Goal: Task Accomplishment & Management: Manage account settings

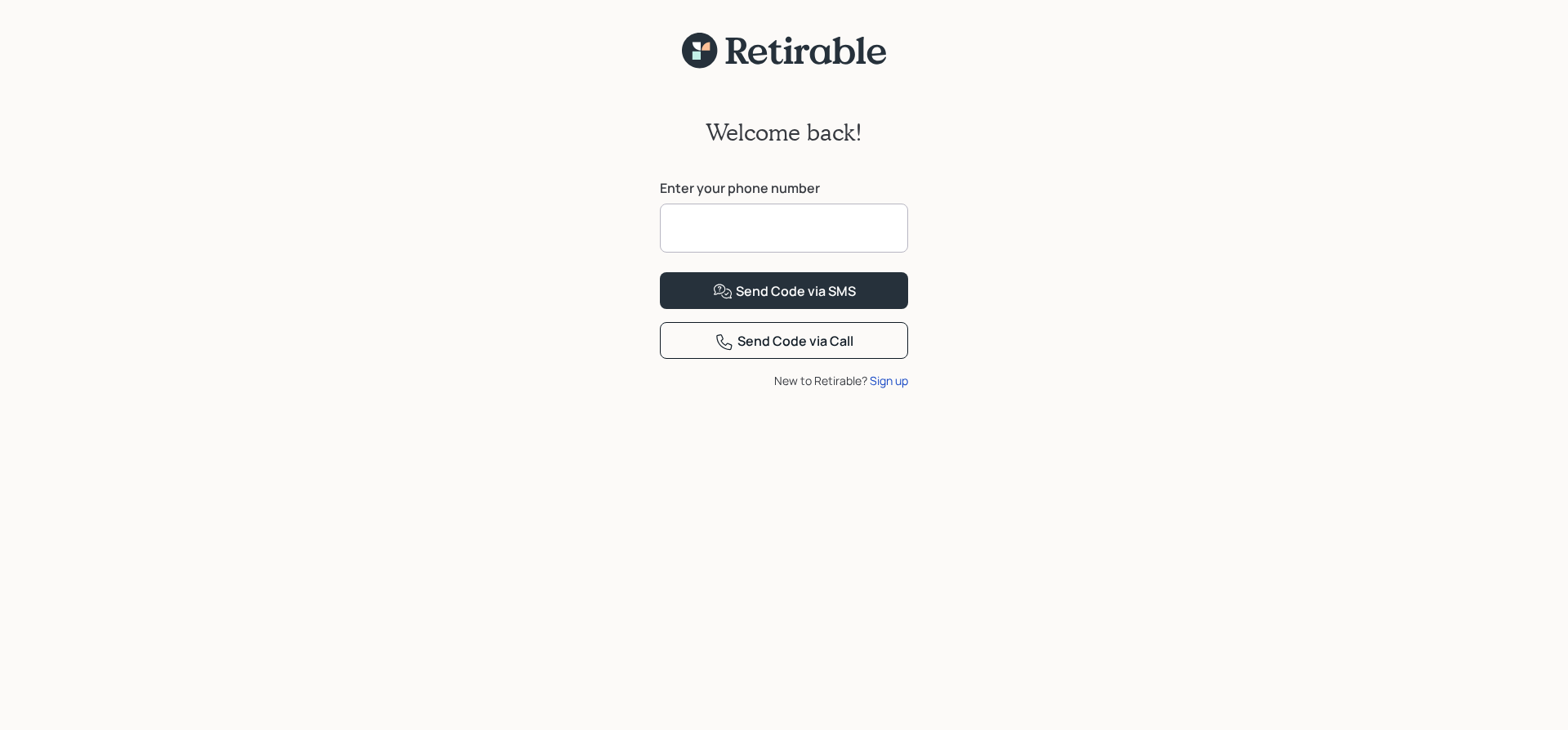
click at [822, 226] on input at bounding box center [784, 228] width 248 height 49
type input "**********"
click at [786, 302] on div "Send Code via SMS" at bounding box center [784, 291] width 143 height 20
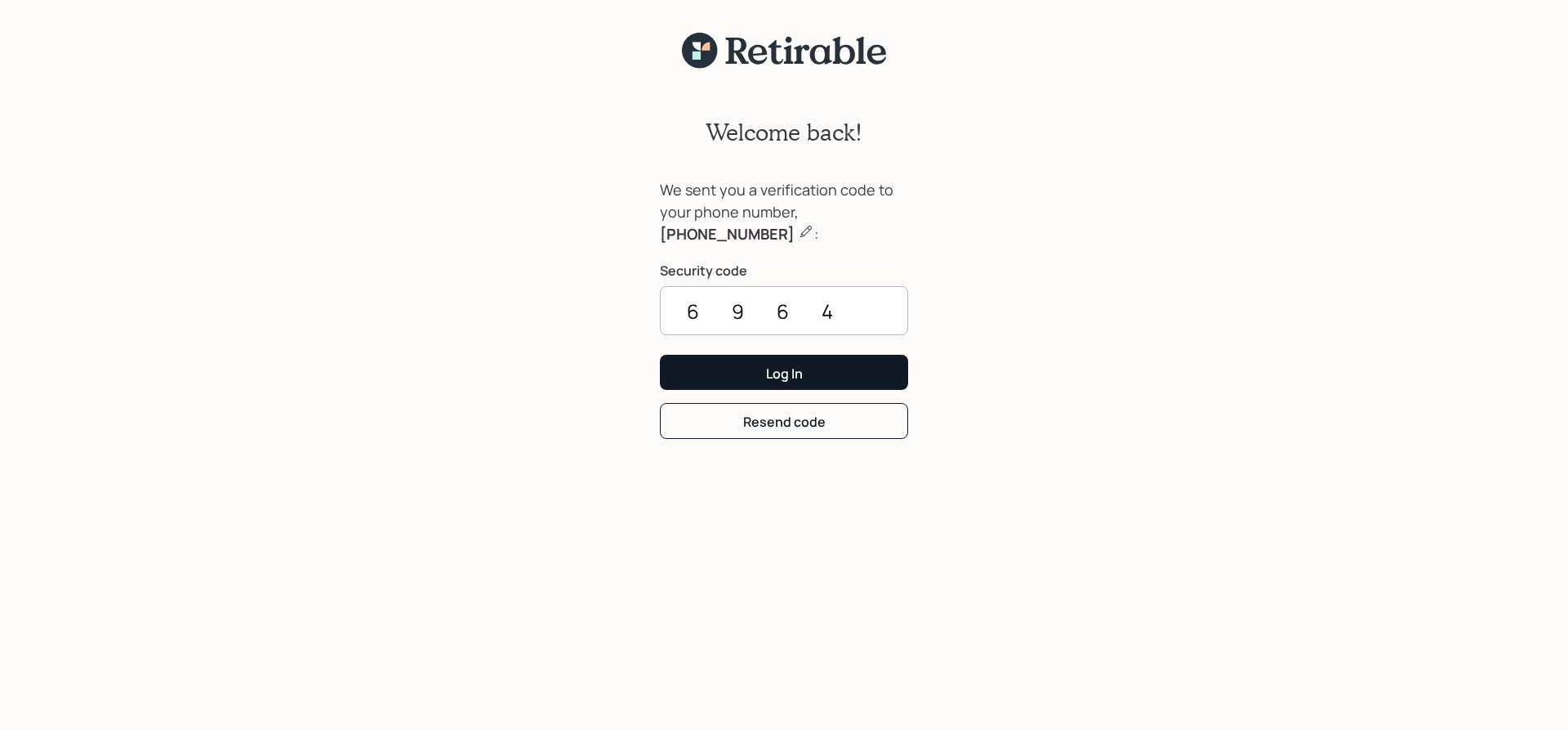
type input "6964"
click at [721, 375] on button "Log In" at bounding box center [784, 372] width 248 height 35
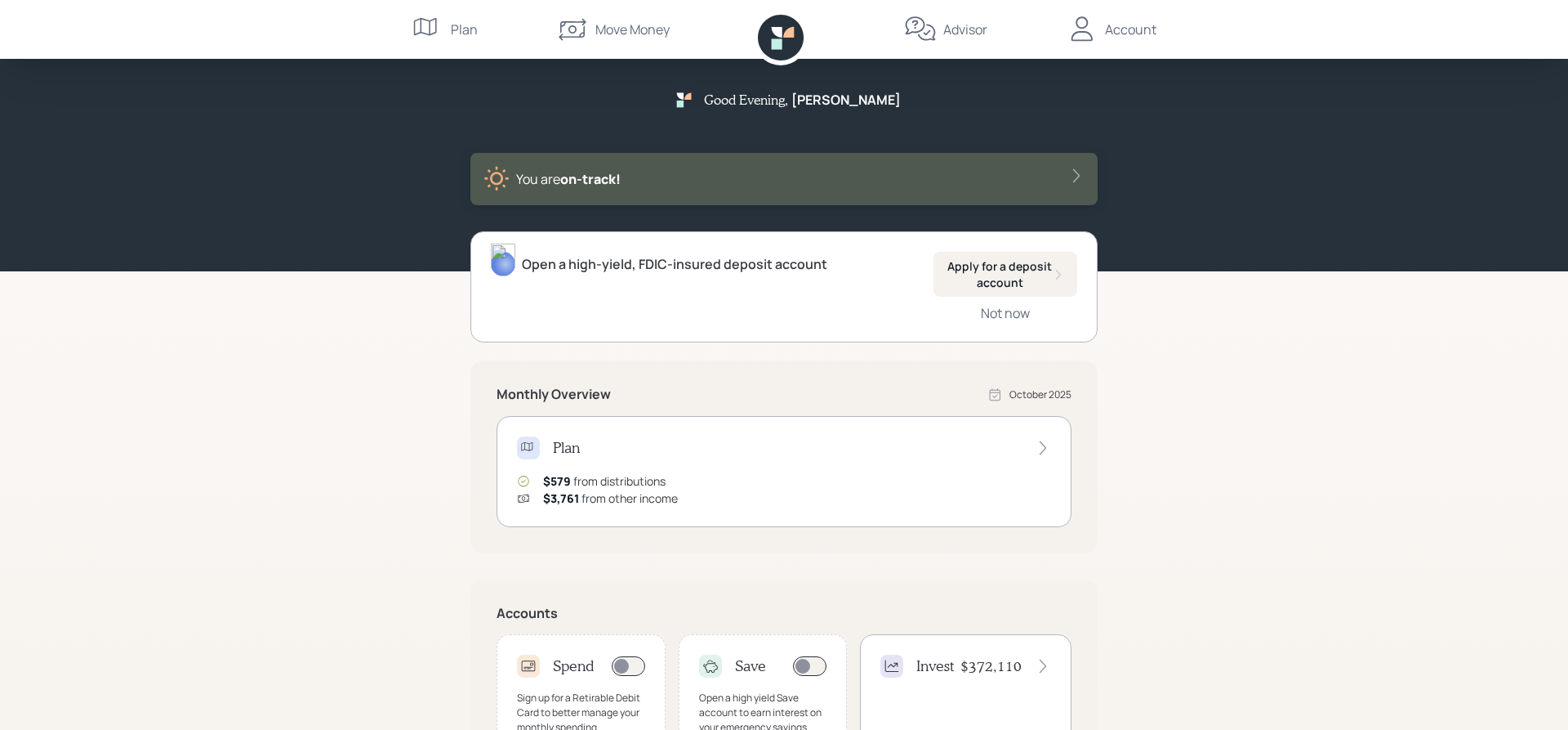
click at [1118, 24] on div "Account" at bounding box center [1131, 29] width 52 height 20
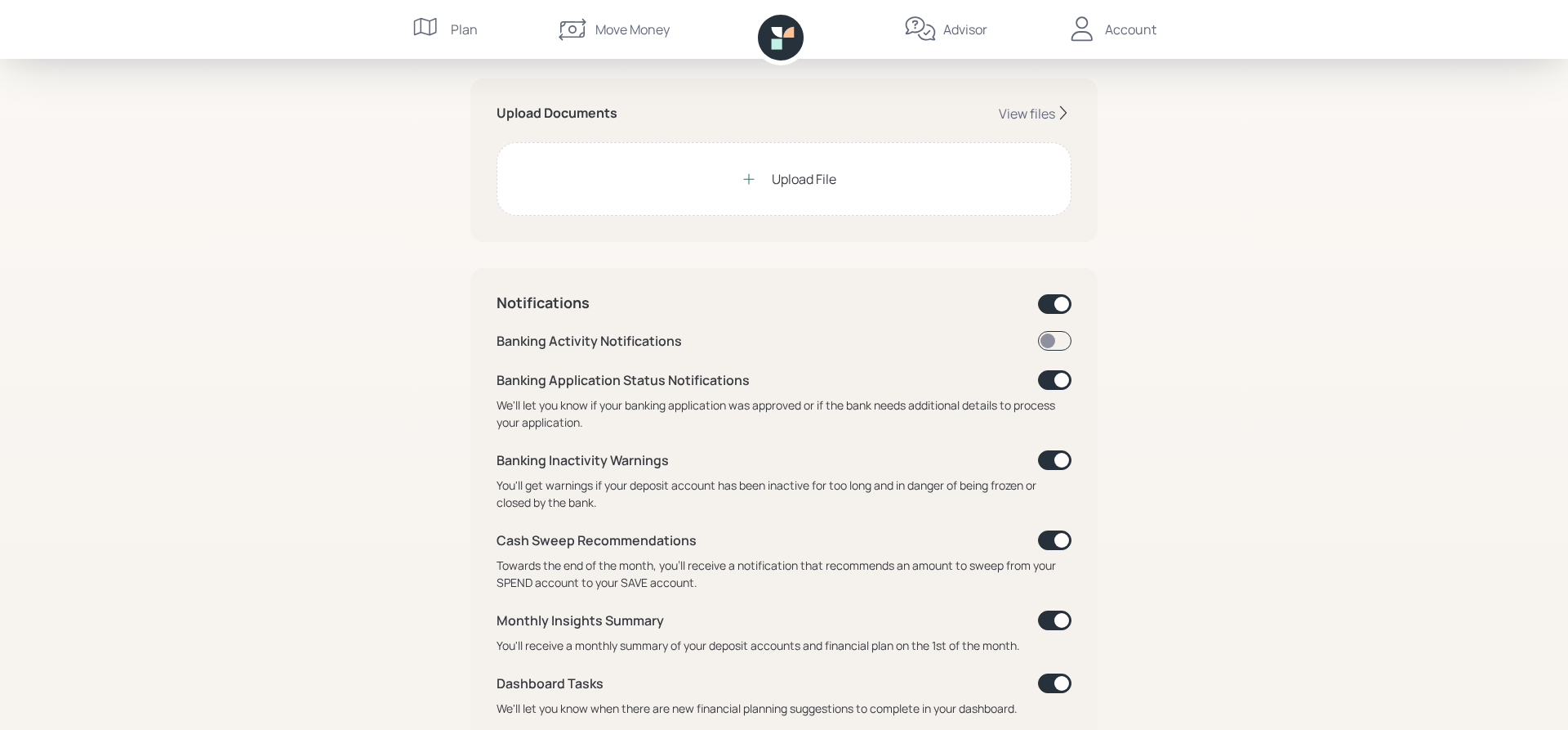
scroll to position [500, 0]
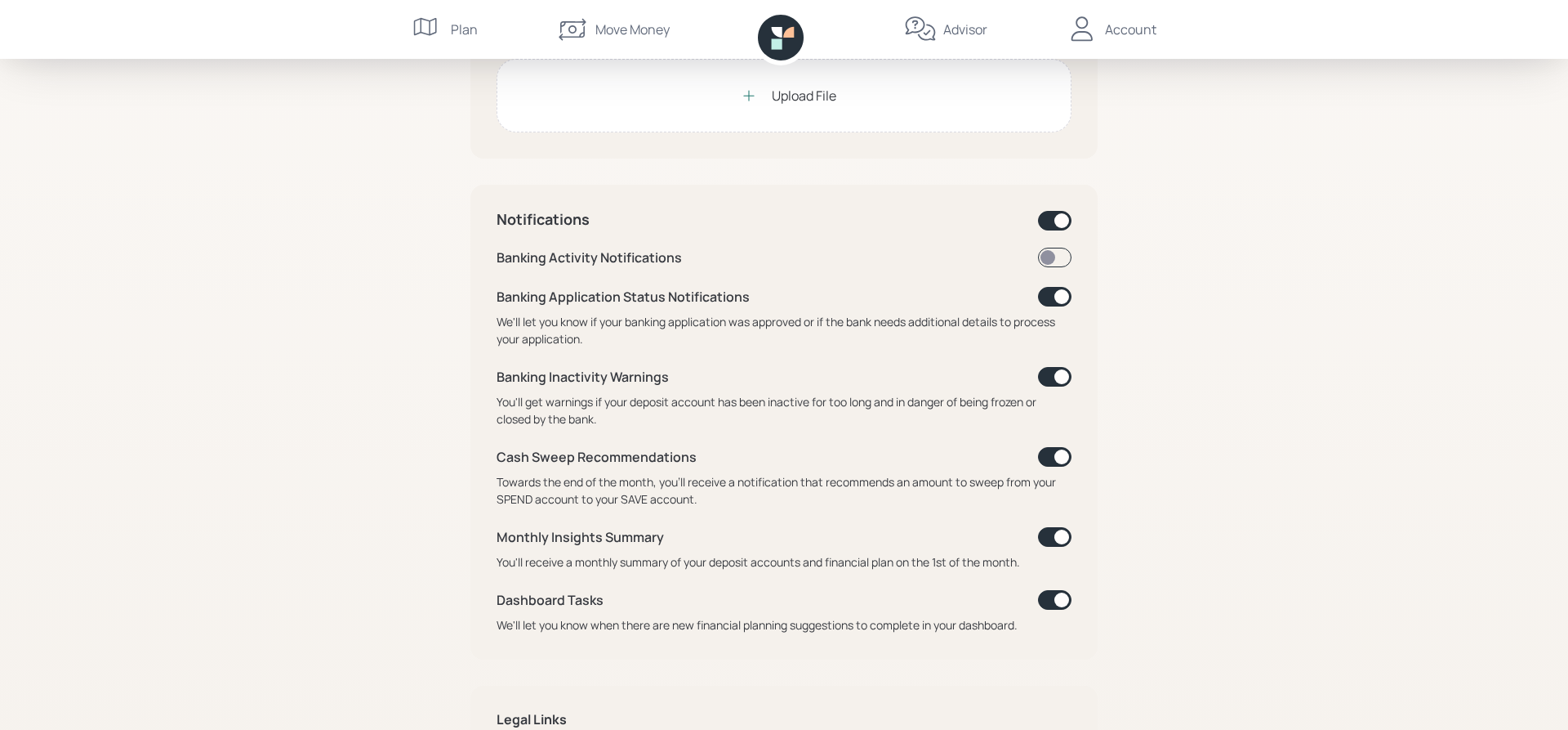
click at [1048, 600] on span at bounding box center [1055, 600] width 34 height 20
click at [1044, 534] on span at bounding box center [1055, 537] width 34 height 20
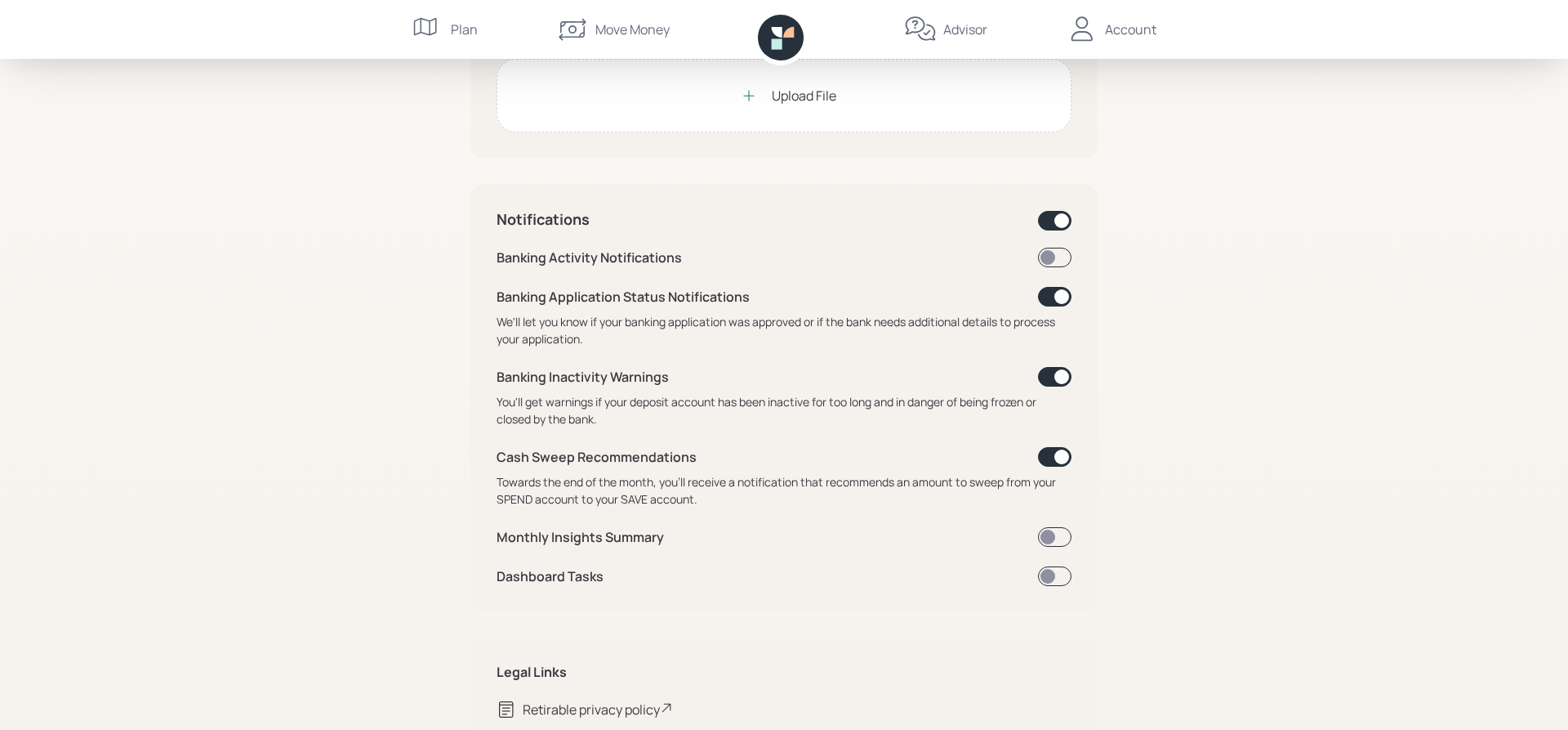
click at [1048, 376] on span at bounding box center [1055, 376] width 34 height 20
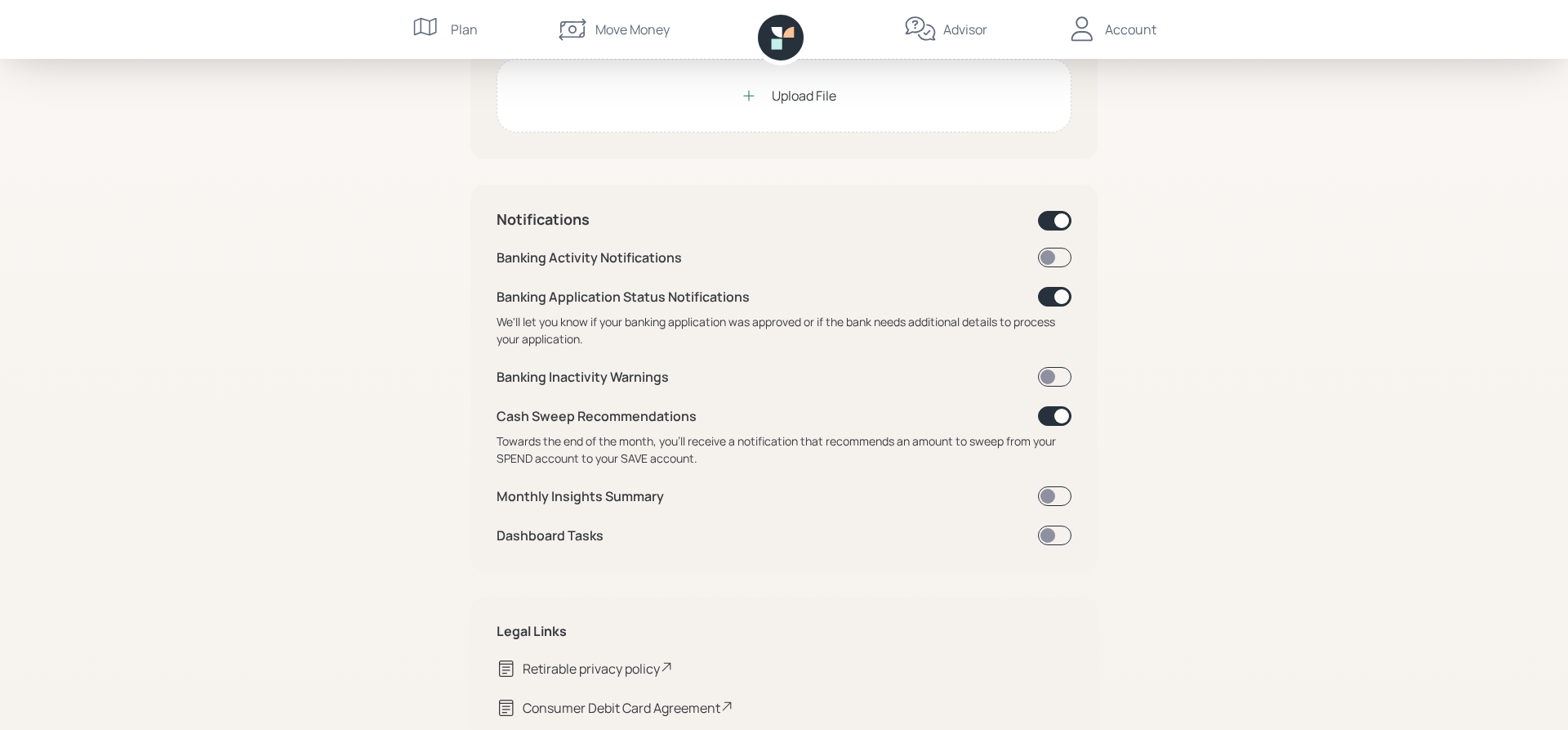
click at [1048, 215] on span at bounding box center [1055, 221] width 34 height 20
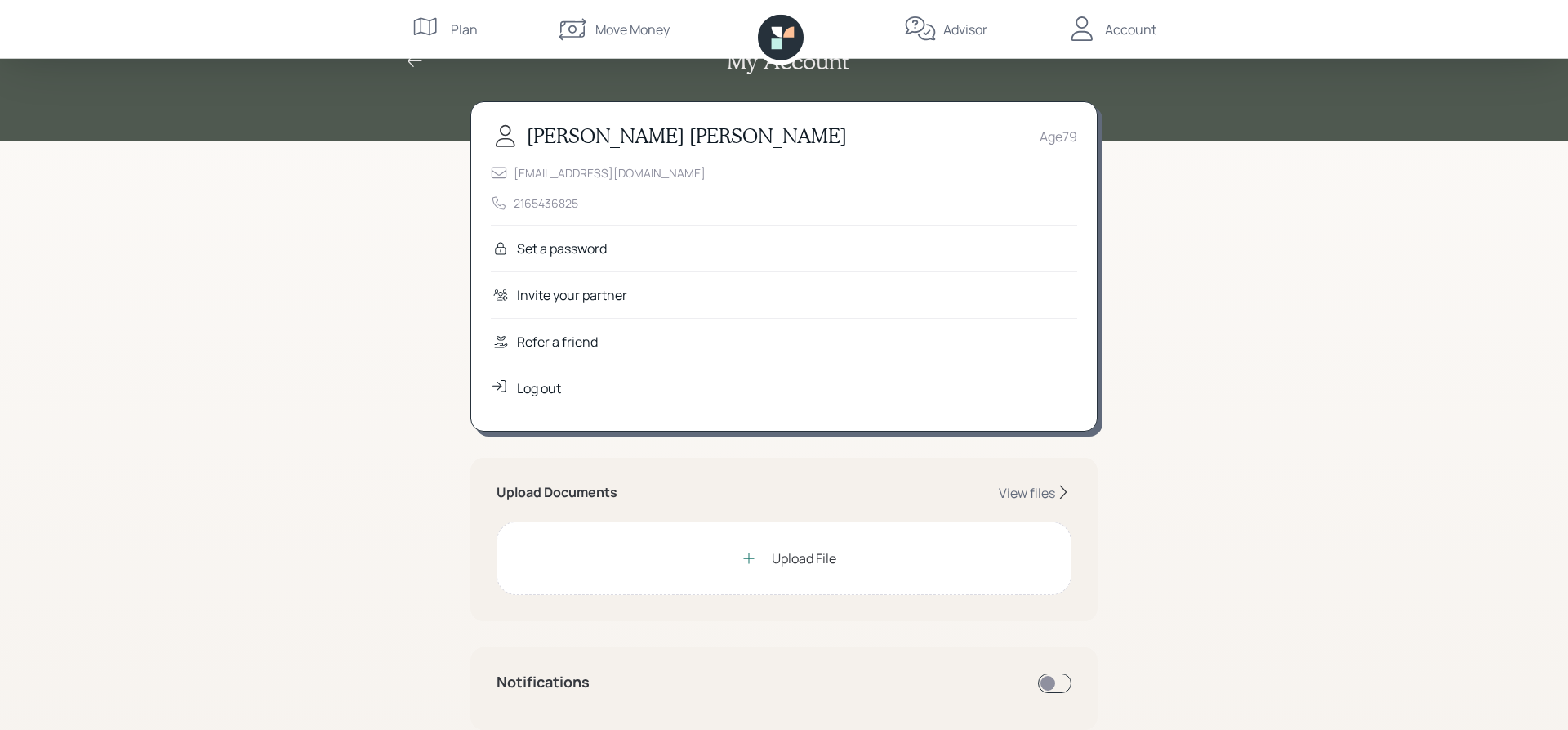
scroll to position [0, 0]
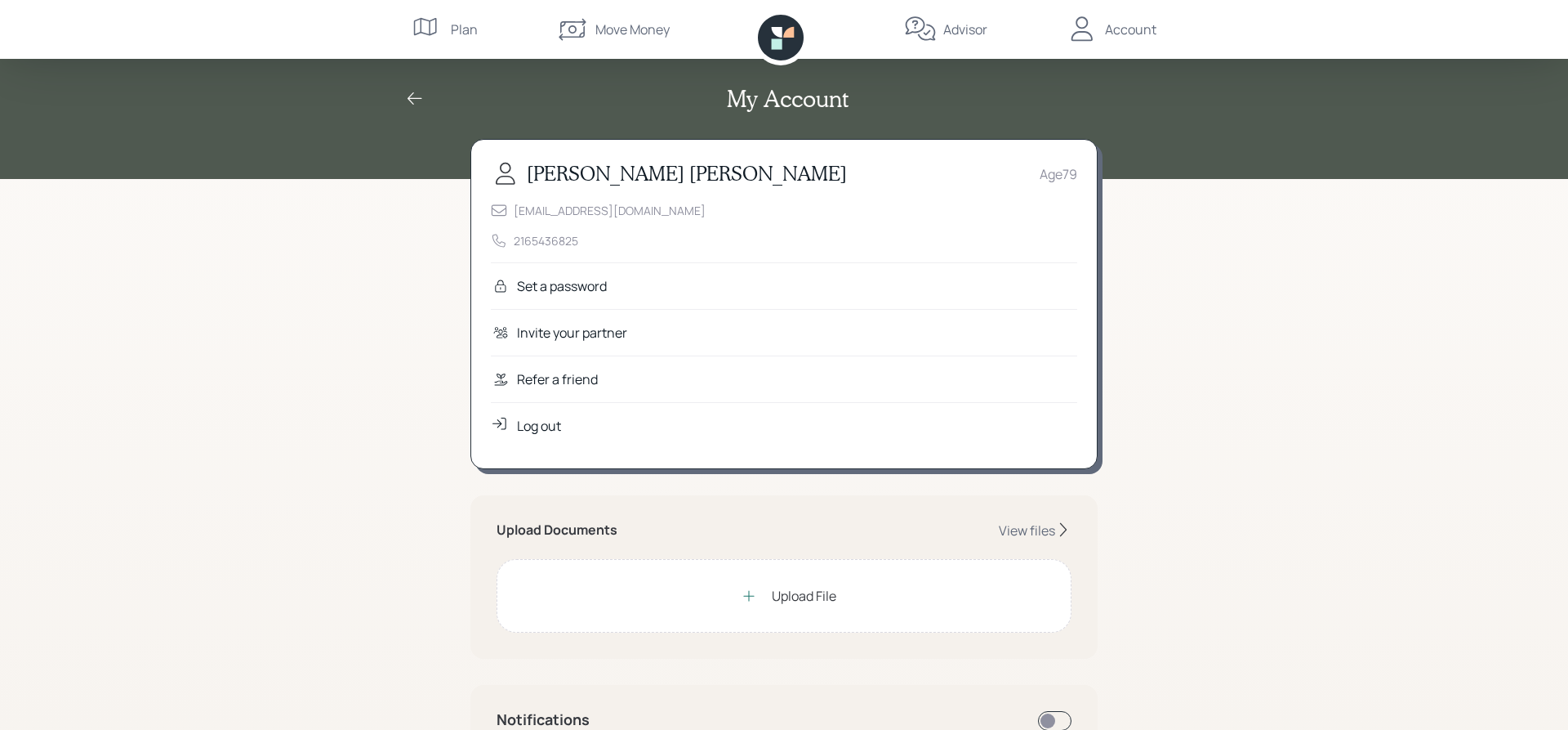
click at [1123, 31] on div "Account" at bounding box center [1131, 29] width 52 height 20
click at [542, 423] on div "Log out" at bounding box center [538, 425] width 44 height 20
